Goal: Use online tool/utility: Utilize a website feature to perform a specific function

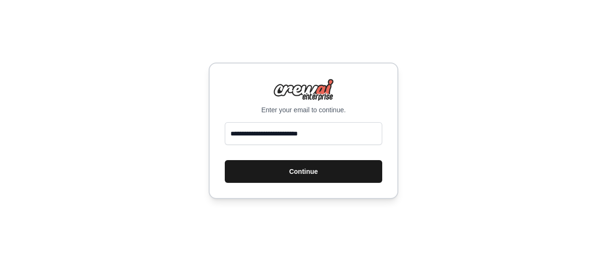
click at [302, 176] on button "Continue" at bounding box center [303, 171] width 157 height 23
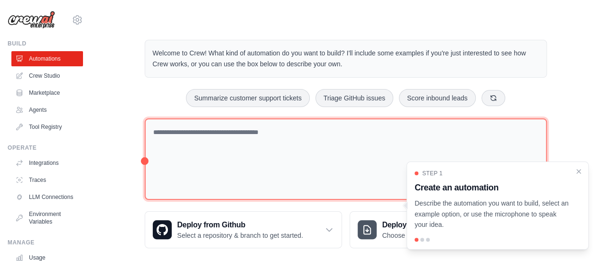
click at [259, 134] on textarea at bounding box center [346, 160] width 402 height 82
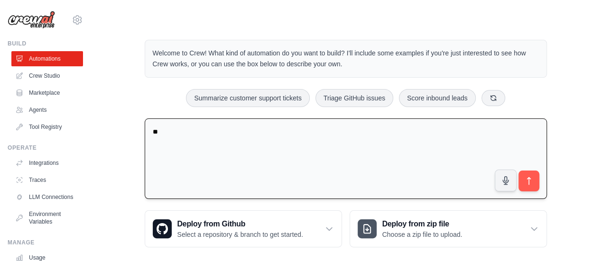
type textarea "*"
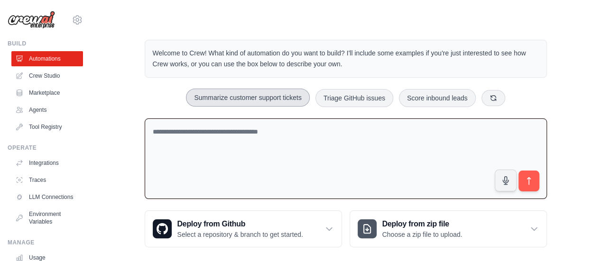
click at [273, 95] on button "Summarize customer support tickets" at bounding box center [247, 98] width 123 height 18
type textarea "**********"
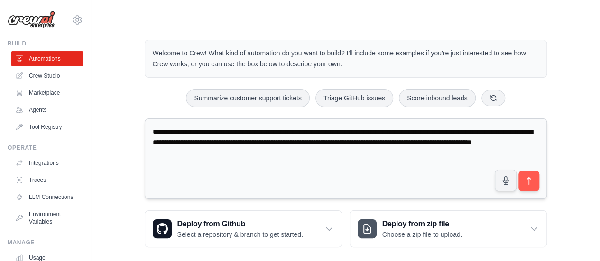
click at [308, 159] on textarea "**********" at bounding box center [346, 159] width 402 height 81
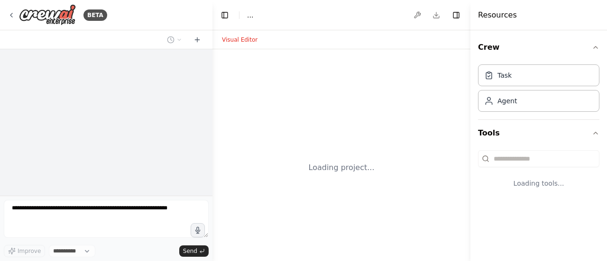
select select "****"
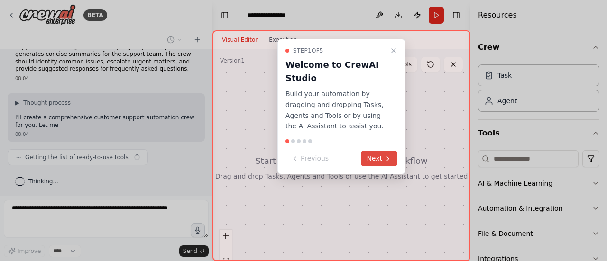
scroll to position [25, 0]
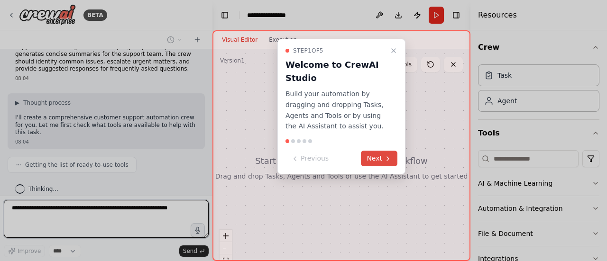
click at [376, 158] on button "Next" at bounding box center [379, 159] width 37 height 16
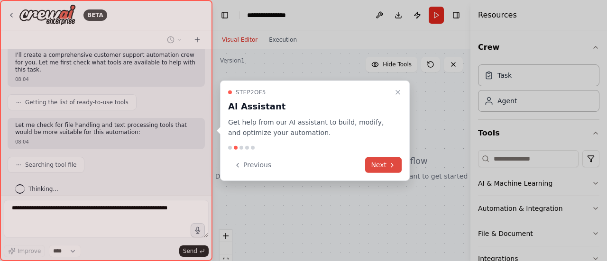
scroll to position [110, 0]
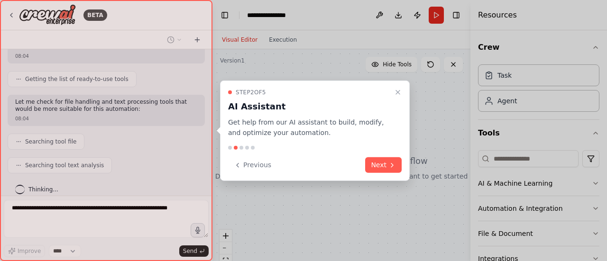
click at [384, 166] on button "Next" at bounding box center [383, 165] width 37 height 16
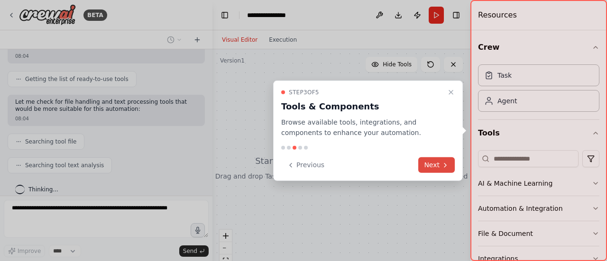
scroll to position [134, 0]
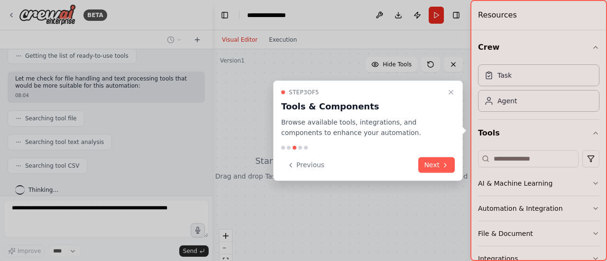
click at [434, 163] on button "Next" at bounding box center [436, 165] width 37 height 16
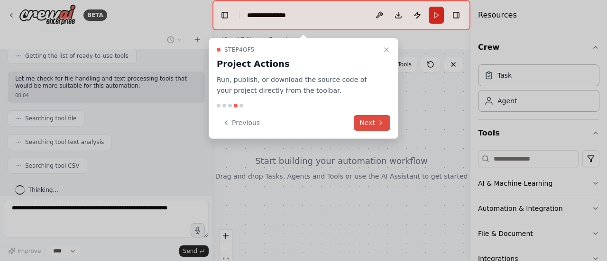
click at [372, 120] on button "Next" at bounding box center [372, 123] width 37 height 16
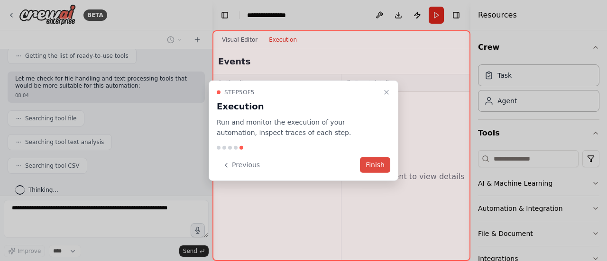
click at [388, 171] on button "Finish" at bounding box center [375, 165] width 30 height 16
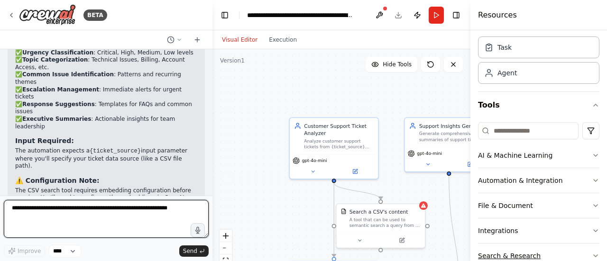
scroll to position [74, 0]
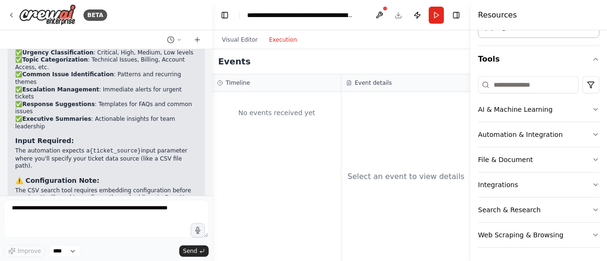
click at [286, 41] on button "Execution" at bounding box center [282, 39] width 39 height 11
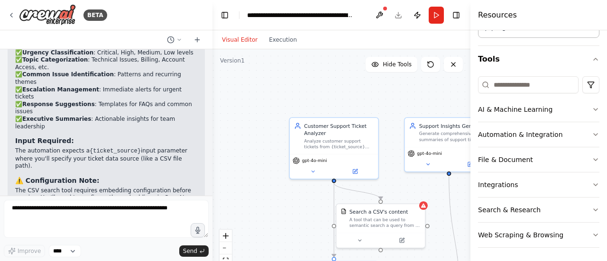
click at [232, 36] on button "Visual Editor" at bounding box center [239, 39] width 47 height 11
click at [434, 16] on button "Run" at bounding box center [436, 15] width 15 height 17
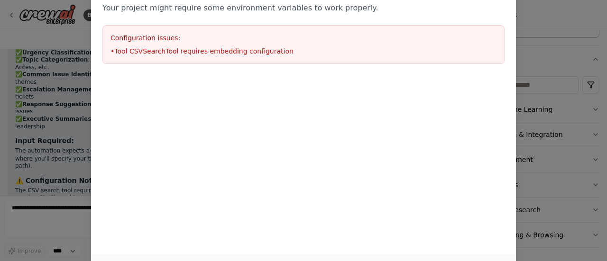
click at [174, 49] on li "• Tool CSVSearchTool requires embedding configuration" at bounding box center [303, 50] width 386 height 9
click at [52, 134] on div "Environment configuration Your project might require some environment variables…" at bounding box center [303, 130] width 607 height 261
click at [67, 100] on div "Environment configuration Your project might require some environment variables…" at bounding box center [303, 130] width 607 height 261
drag, startPoint x: 604, startPoint y: 123, endPoint x: 576, endPoint y: 84, distance: 47.6
click at [593, 99] on div "Environment configuration Your project might require some environment variables…" at bounding box center [303, 130] width 607 height 261
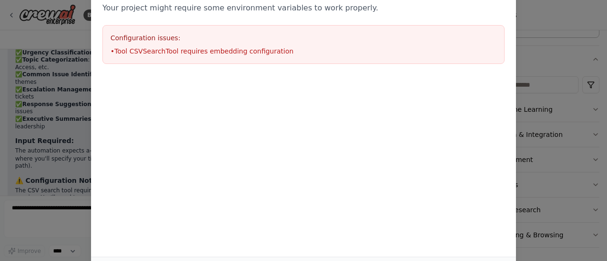
click at [377, 72] on div "Environment configuration Your project might require some environment variables…" at bounding box center [303, 23] width 425 height 103
